Goal: Navigation & Orientation: Find specific page/section

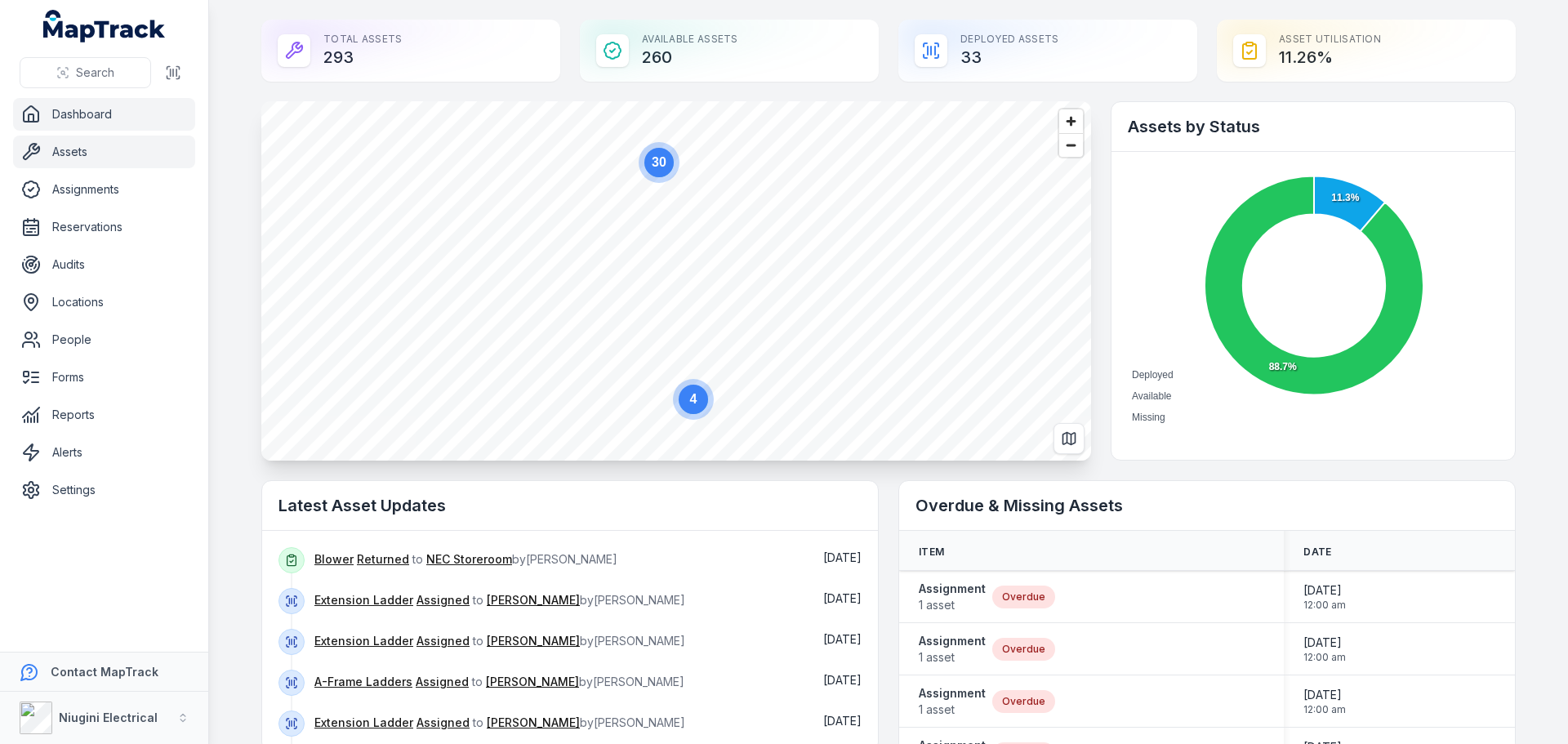
click at [59, 161] on link "Assets" at bounding box center [104, 152] width 182 height 32
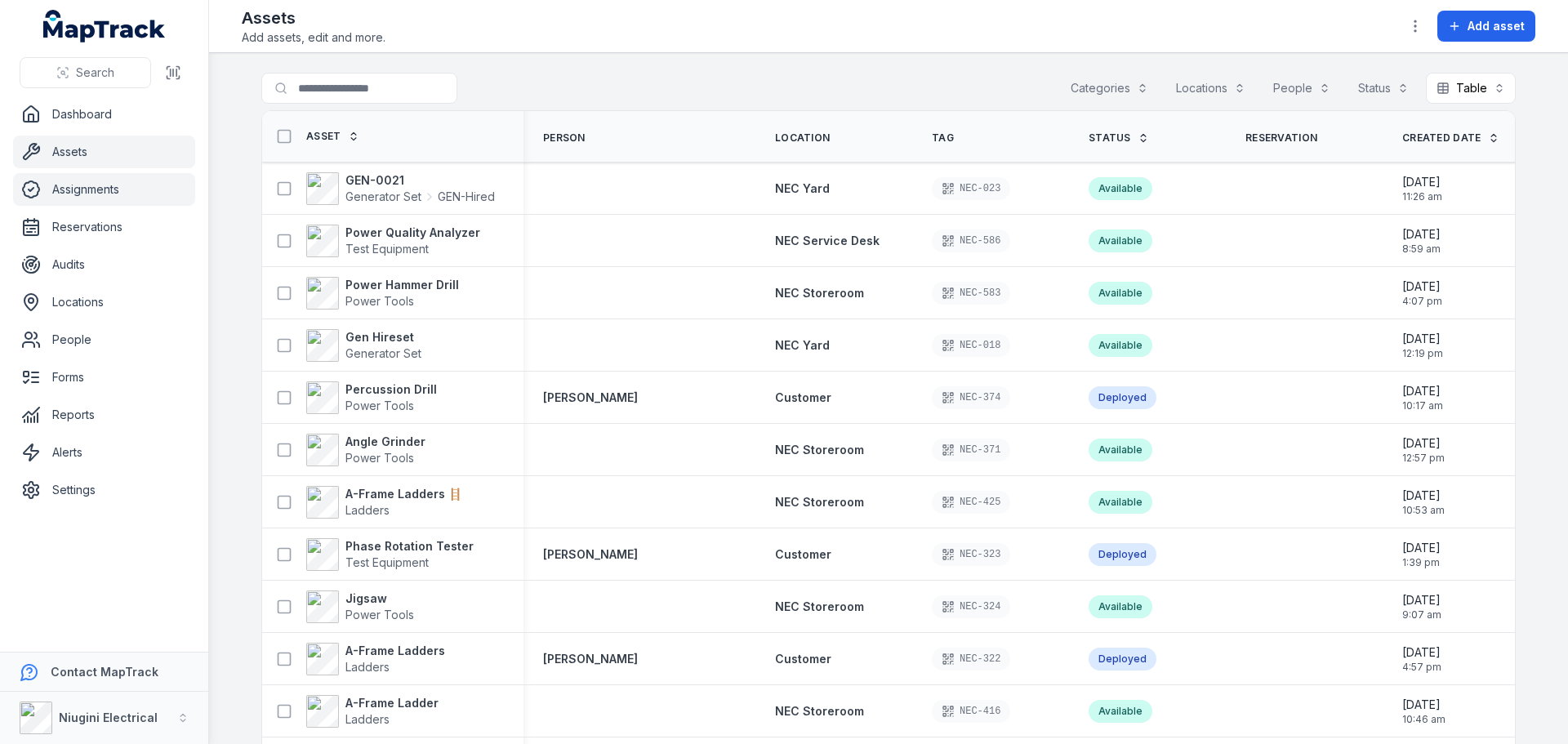
click at [94, 196] on link "Assignments" at bounding box center [104, 189] width 182 height 32
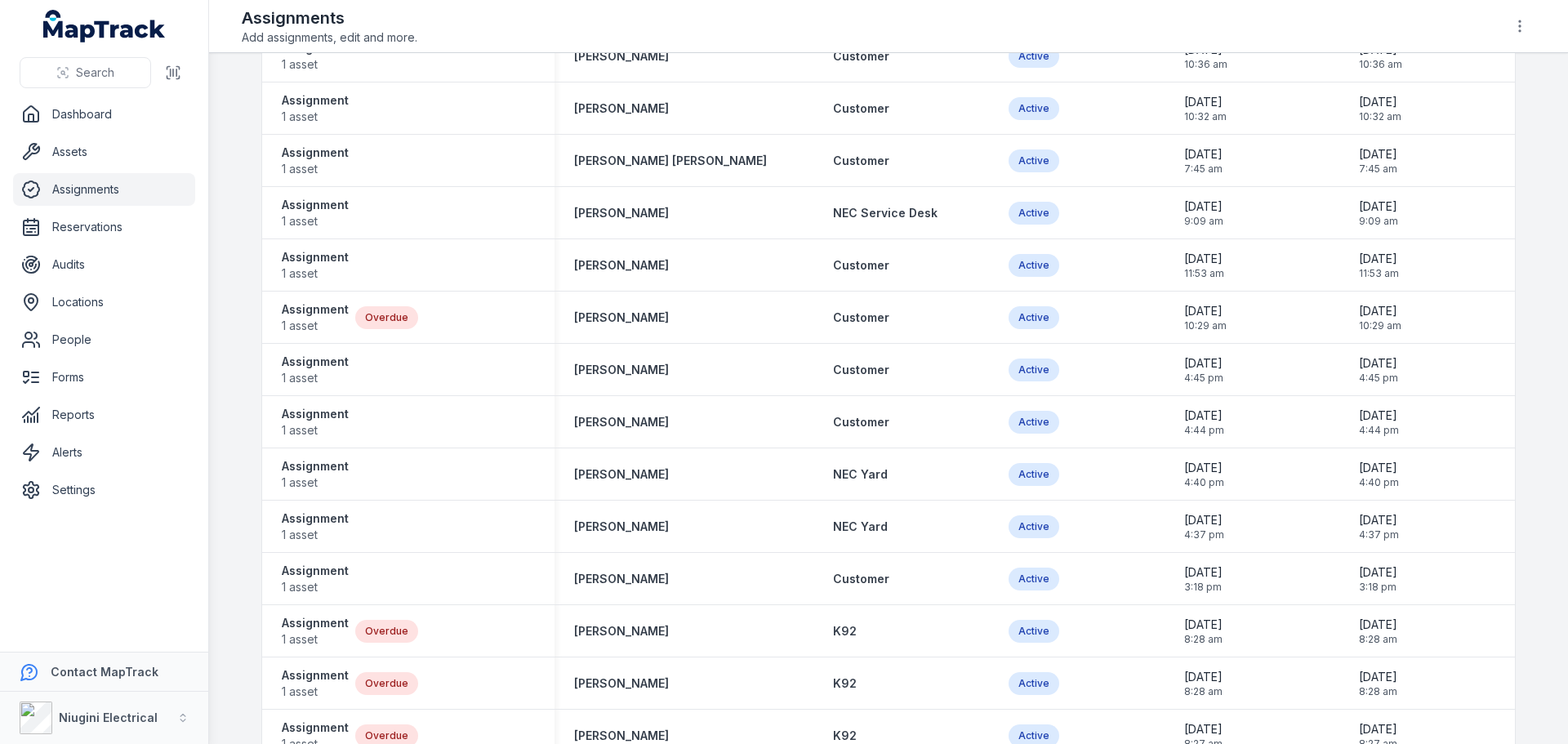
scroll to position [1205, 0]
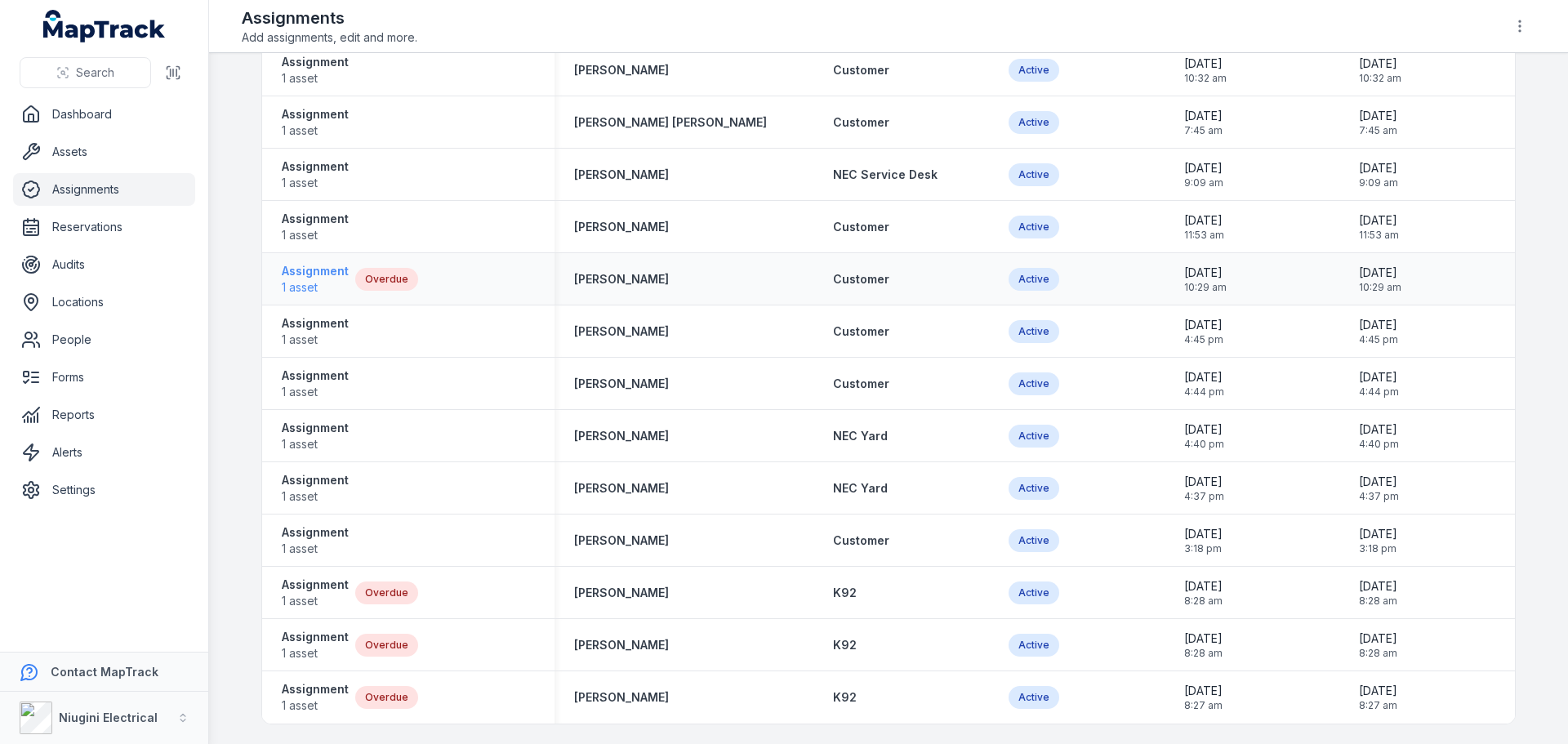
click at [307, 278] on strong "Assignment" at bounding box center [315, 271] width 67 height 16
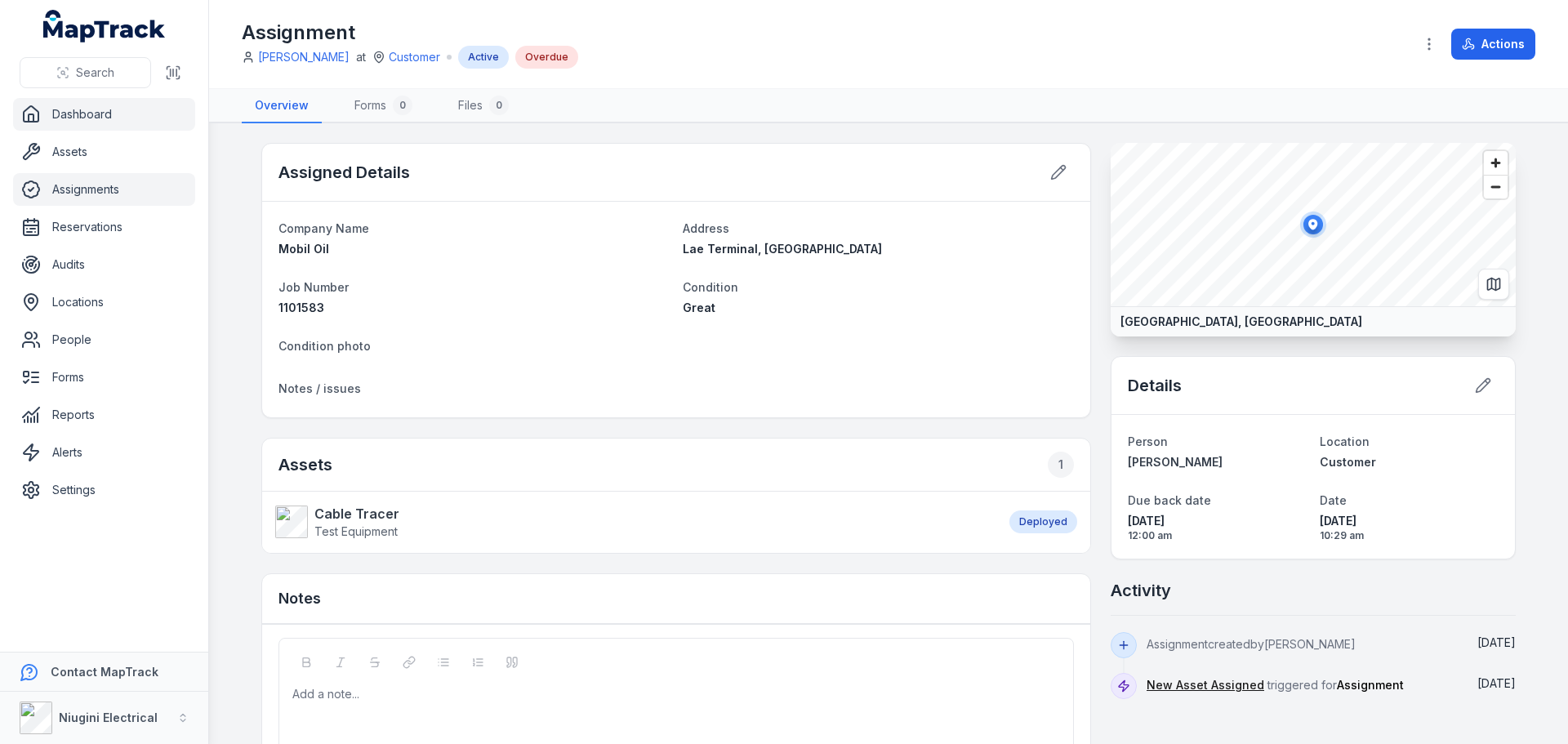
click at [85, 120] on link "Dashboard" at bounding box center [104, 114] width 182 height 32
